Goal: Transaction & Acquisition: Purchase product/service

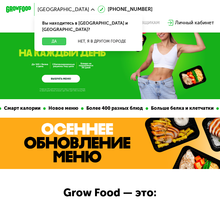
click at [61, 38] on button "Да" at bounding box center [54, 41] width 24 height 7
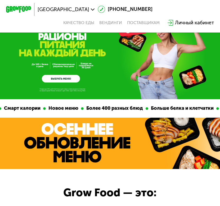
click at [184, 24] on div "Личный кабинет" at bounding box center [194, 22] width 39 height 7
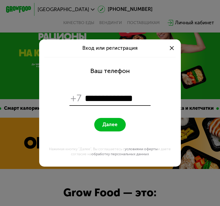
type input "**********"
click at [110, 127] on span "Далее" at bounding box center [109, 125] width 15 height 6
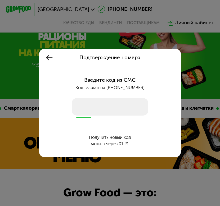
click at [104, 109] on input "number" at bounding box center [110, 106] width 77 height 17
click at [98, 105] on input "number" at bounding box center [110, 106] width 77 height 17
type input "****"
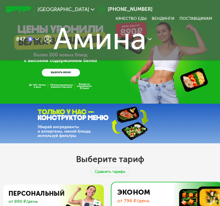
click at [30, 172] on div "Выберите тариф Сравнить тарифы Персональный от 890 ₽/день Персональная настройк…" at bounding box center [110, 192] width 220 height 99
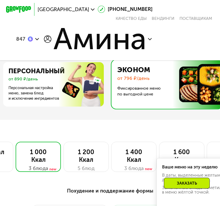
scroll to position [123, 0]
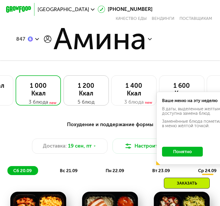
scroll to position [189, 0]
click at [180, 153] on button "Понятно" at bounding box center [182, 152] width 41 height 10
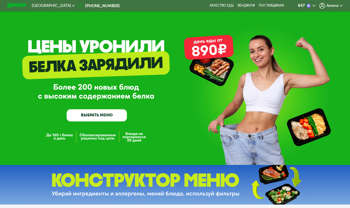
scroll to position [0, 0]
click at [335, 4] on span "Амина" at bounding box center [332, 6] width 12 height 4
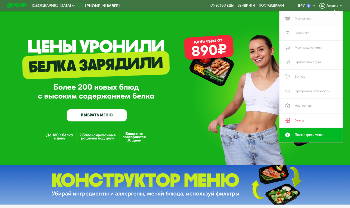
click at [307, 20] on link "Мои заказы" at bounding box center [310, 18] width 63 height 15
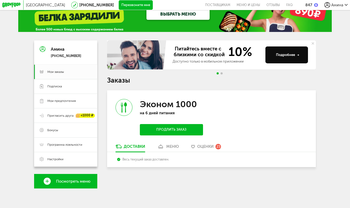
scroll to position [17, 0]
click at [51, 73] on span "Мои заказы" at bounding box center [55, 72] width 17 height 4
click at [54, 89] on link "Подписка" at bounding box center [65, 86] width 63 height 15
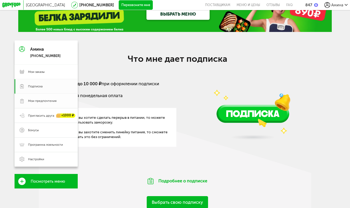
click at [40, 99] on span "Мои предпочтения" at bounding box center [42, 101] width 29 height 4
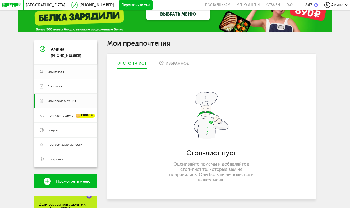
click at [57, 73] on span "Мои заказы" at bounding box center [55, 72] width 17 height 4
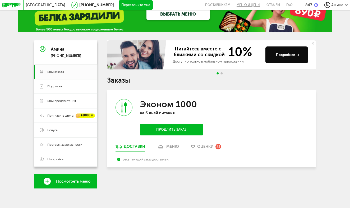
click at [245, 6] on link "Меню и цены" at bounding box center [248, 5] width 30 height 10
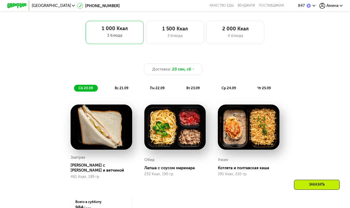
scroll to position [300, 0]
click at [185, 38] on div "3 блюда" at bounding box center [175, 36] width 48 height 6
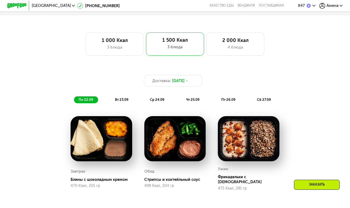
scroll to position [288, 0]
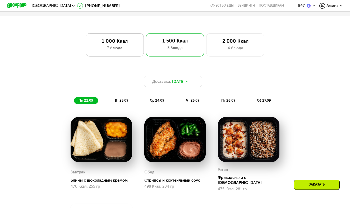
click at [114, 50] on div "3 блюда" at bounding box center [115, 48] width 48 height 6
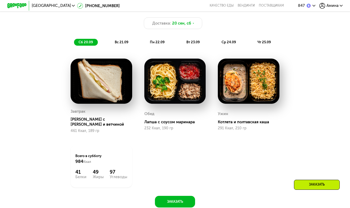
scroll to position [333, 0]
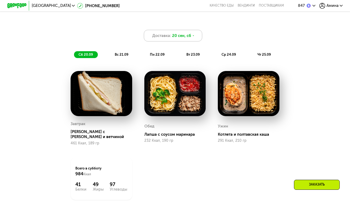
click at [187, 39] on span "20 сен, сб" at bounding box center [181, 36] width 19 height 6
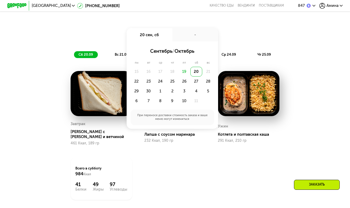
click at [183, 72] on div "19" at bounding box center [184, 72] width 12 height 10
click at [180, 170] on div "Завтрак Сэндвич с сыром и ветчиной 461 Ккал, 189 гр Обед Лапша с соусом маринар…" at bounding box center [174, 135] width 221 height 141
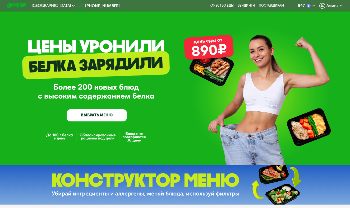
scroll to position [33, 0]
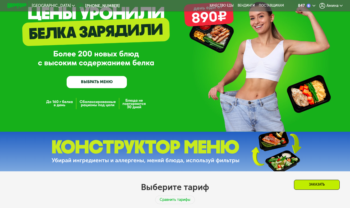
click at [98, 82] on link "ВЫБРАТЬ МЕНЮ" at bounding box center [97, 82] width 61 height 12
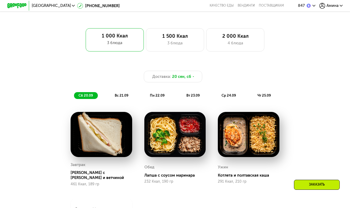
scroll to position [291, 0]
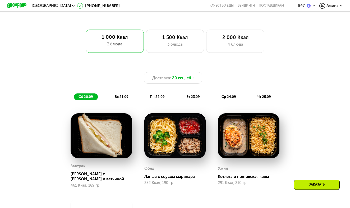
click at [212, 0] on div "Москва 8 (800) 555-21-78 Качество еды Вендинги поставщикам 847 Амина" at bounding box center [175, 5] width 340 height 11
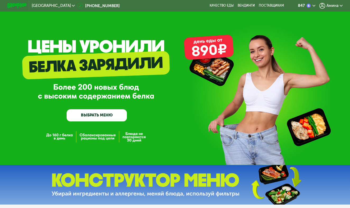
scroll to position [0, 0]
click at [330, 5] on span "Амина" at bounding box center [332, 6] width 12 height 4
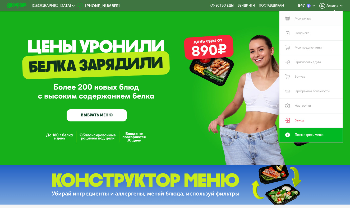
click at [305, 20] on link "Мои заказы" at bounding box center [310, 18] width 63 height 15
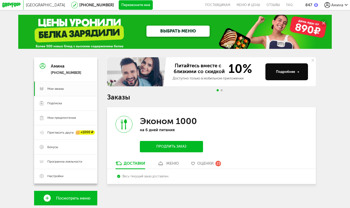
click at [167, 161] on div "меню" at bounding box center [172, 163] width 13 height 5
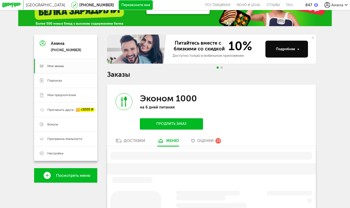
scroll to position [94, 0]
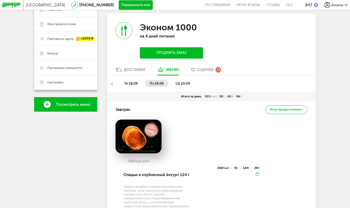
click at [112, 82] on use at bounding box center [112, 83] width 2 height 3
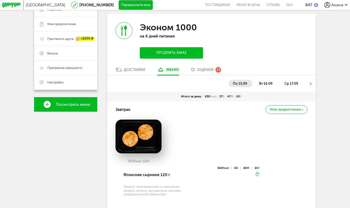
click at [260, 80] on li "вт 16.09" at bounding box center [266, 83] width 23 height 7
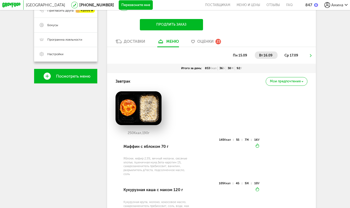
scroll to position [122, 0]
click at [291, 53] on span "ср 17.09" at bounding box center [291, 55] width 14 height 4
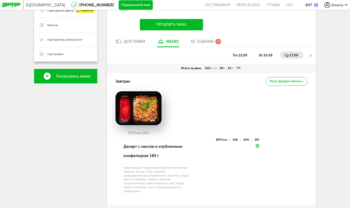
click at [310, 54] on icon at bounding box center [310, 55] width 3 height 3
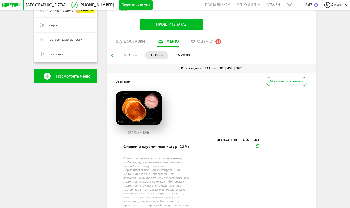
click at [178, 53] on span "сб 20.09" at bounding box center [182, 55] width 15 height 4
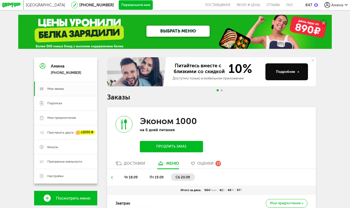
scroll to position [0, 0]
click at [13, 6] on icon at bounding box center [11, 5] width 18 height 5
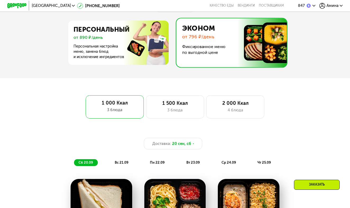
scroll to position [228, 0]
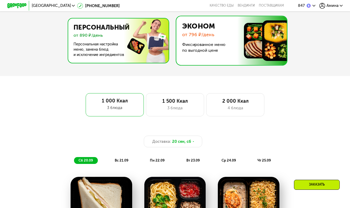
click at [125, 49] on img at bounding box center [117, 40] width 103 height 44
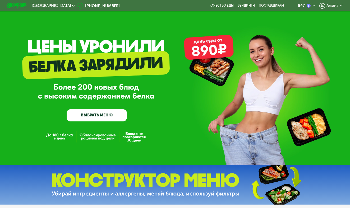
scroll to position [0, 0]
click at [108, 113] on link "ВЫБРАТЬ МЕНЮ" at bounding box center [97, 115] width 61 height 12
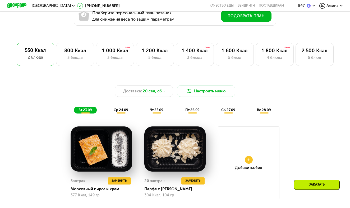
scroll to position [310, 0]
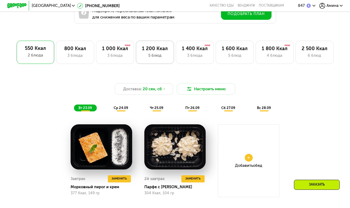
click at [145, 53] on div "5 блюд" at bounding box center [155, 56] width 28 height 6
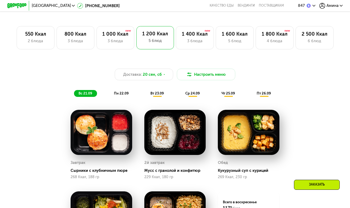
scroll to position [327, 0]
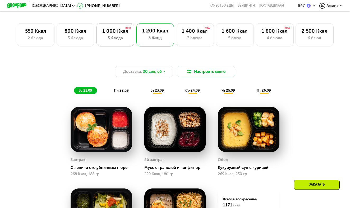
click at [118, 33] on div "1 000 Ккал" at bounding box center [115, 31] width 28 height 6
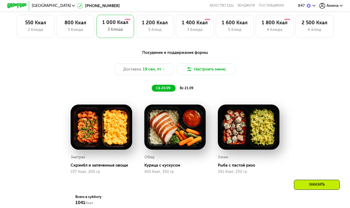
scroll to position [335, 0]
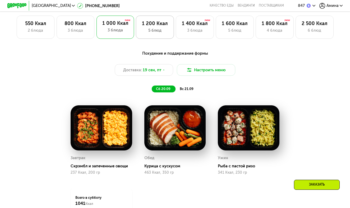
click at [150, 26] on div "1 200 Ккал" at bounding box center [155, 24] width 28 height 6
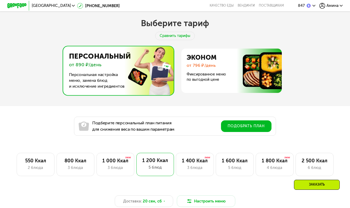
scroll to position [193, 0]
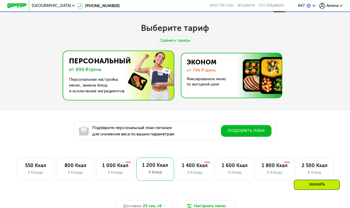
click at [245, 82] on img at bounding box center [230, 75] width 103 height 44
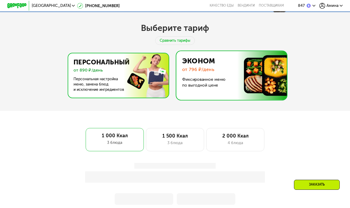
click at [121, 81] on img at bounding box center [117, 75] width 103 height 44
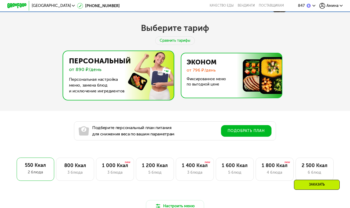
click at [214, 83] on img at bounding box center [230, 75] width 103 height 44
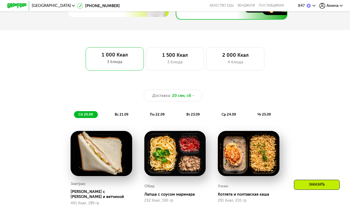
scroll to position [272, 0]
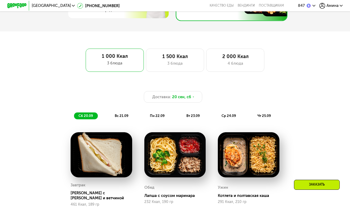
click at [118, 116] on span "вс 21.09" at bounding box center [122, 116] width 14 height 4
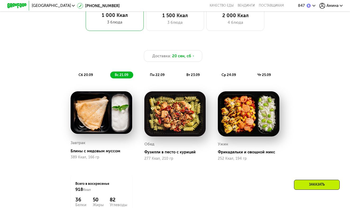
scroll to position [303, 0]
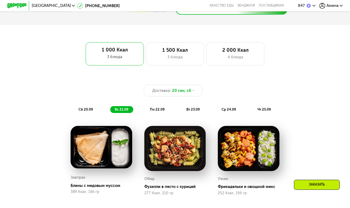
click at [158, 109] on span "пн 22.09" at bounding box center [157, 110] width 15 height 4
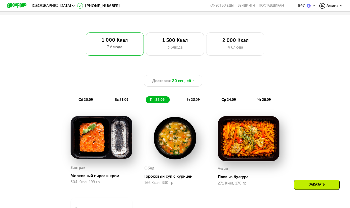
click at [191, 99] on span "вт 23.09" at bounding box center [192, 100] width 13 height 4
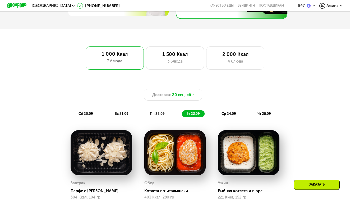
scroll to position [231, 0]
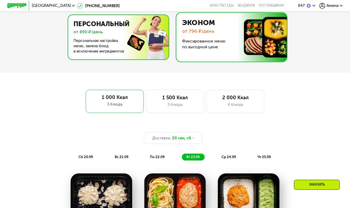
click at [121, 43] on img at bounding box center [117, 37] width 103 height 44
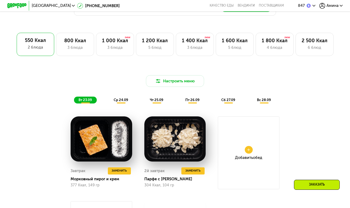
scroll to position [318, 0]
click at [158, 43] on div "1 200 Ккал" at bounding box center [155, 41] width 28 height 6
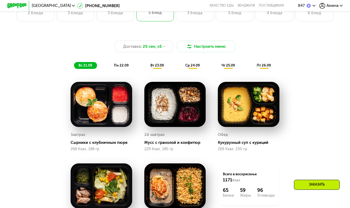
scroll to position [349, 0]
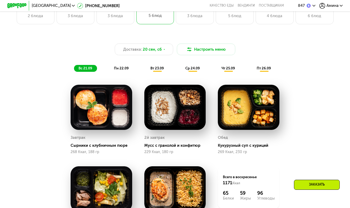
click at [125, 68] on span "пн 22.09" at bounding box center [121, 68] width 15 height 4
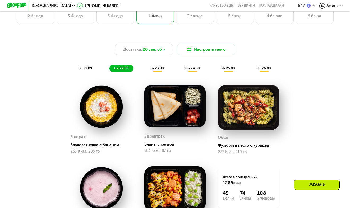
click at [157, 70] on span "вт 23.09" at bounding box center [156, 68] width 13 height 4
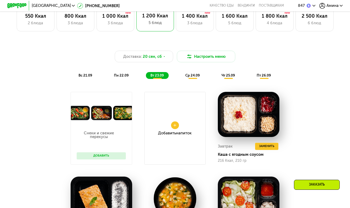
scroll to position [340, 0]
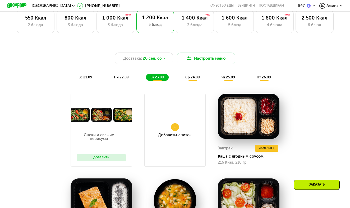
click at [188, 75] on span "ср 24.09" at bounding box center [192, 77] width 15 height 4
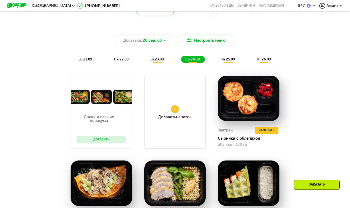
scroll to position [359, 0]
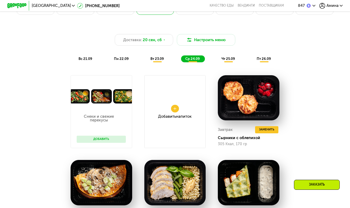
click at [229, 63] on div "Доставка: [DATE] Настроить меню вс 21.09 пн 22.09 вт 23.09 ср 24.09 чт 25.09 пт…" at bounding box center [175, 45] width 294 height 42
click at [231, 57] on span "чт 25.09" at bounding box center [227, 59] width 13 height 4
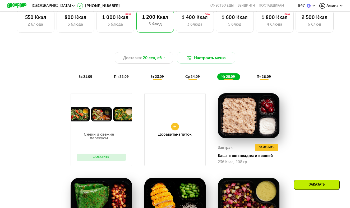
scroll to position [341, 0]
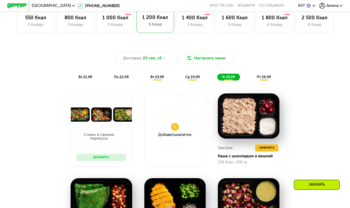
click at [267, 77] on span "пт 26.09" at bounding box center [264, 77] width 14 height 4
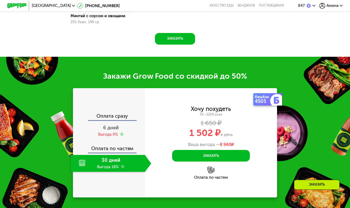
scroll to position [0, 0]
